Goal: Find specific page/section: Find specific page/section

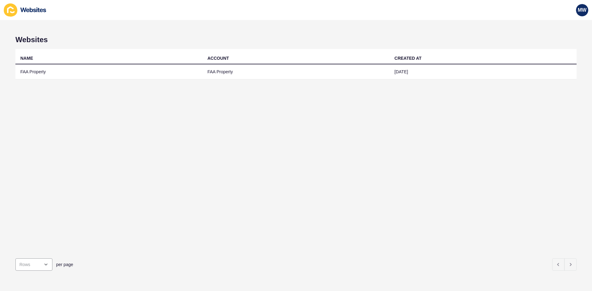
click at [49, 74] on td "FAA Property" at bounding box center [108, 71] width 187 height 15
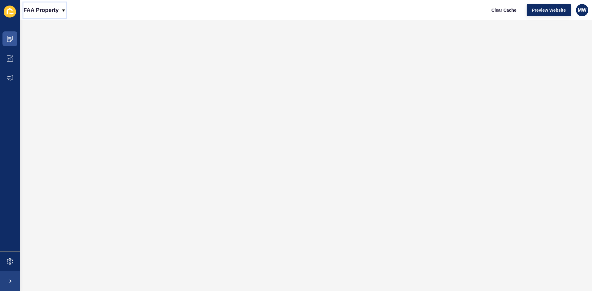
click at [48, 7] on p "FAA Property" at bounding box center [40, 9] width 35 height 15
click at [59, 27] on div "Back to website list" at bounding box center [50, 28] width 44 height 11
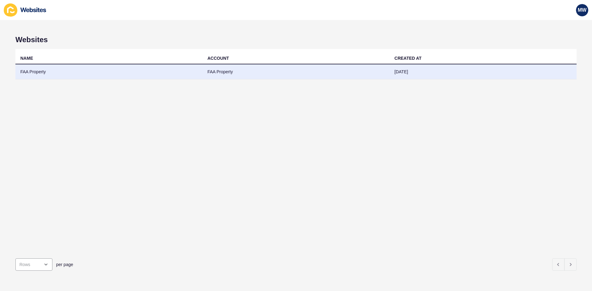
click at [48, 67] on td "FAA Property" at bounding box center [108, 71] width 187 height 15
click at [44, 72] on td "FAA Property" at bounding box center [108, 71] width 187 height 15
click at [59, 69] on td "FAA Property" at bounding box center [108, 71] width 187 height 15
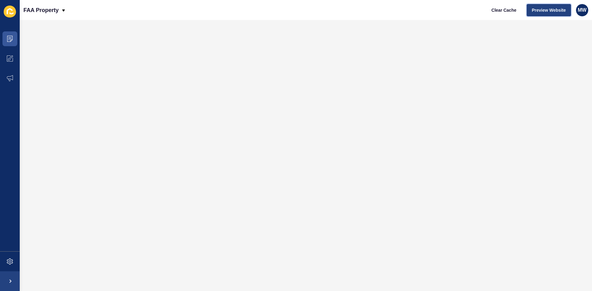
click at [541, 11] on span "Preview Website" at bounding box center [549, 10] width 34 height 6
